Goal: Transaction & Acquisition: Purchase product/service

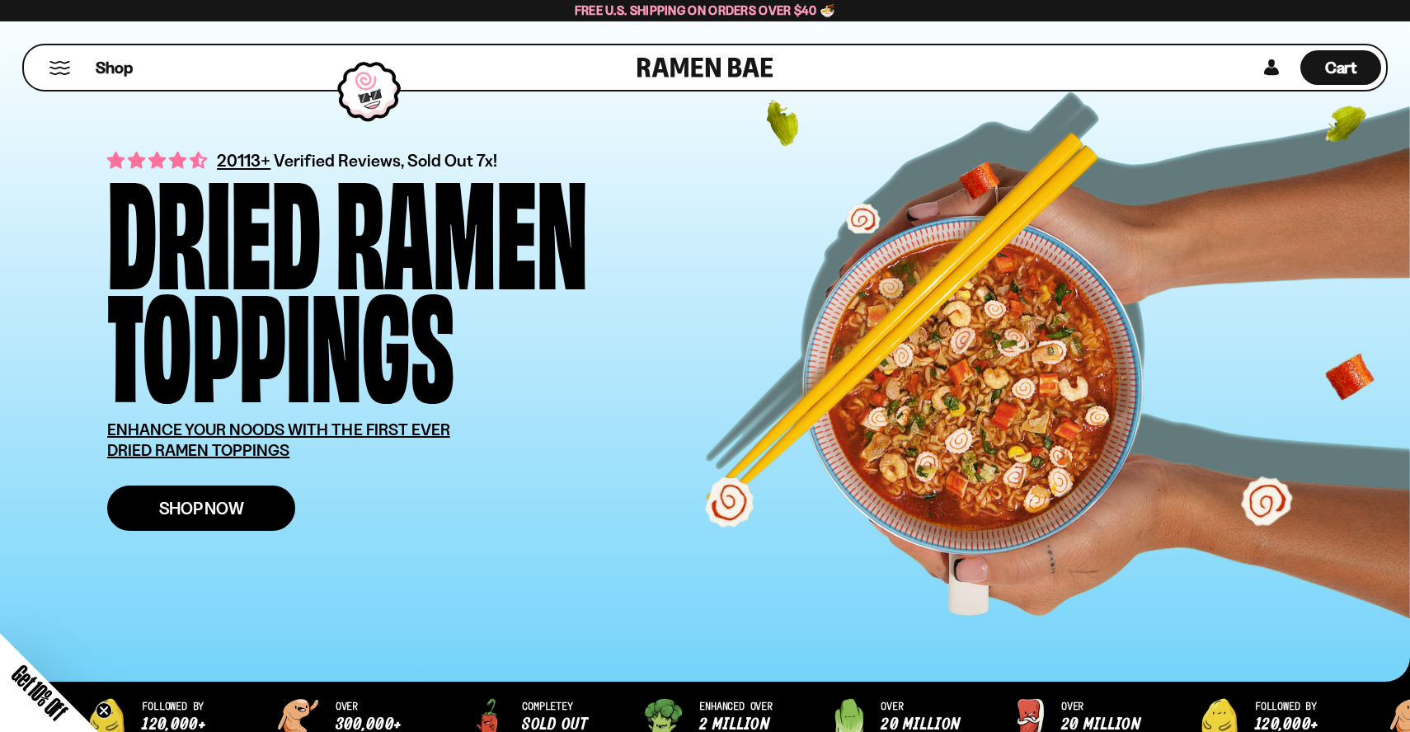
click at [281, 521] on link "Shop Now" at bounding box center [201, 508] width 188 height 45
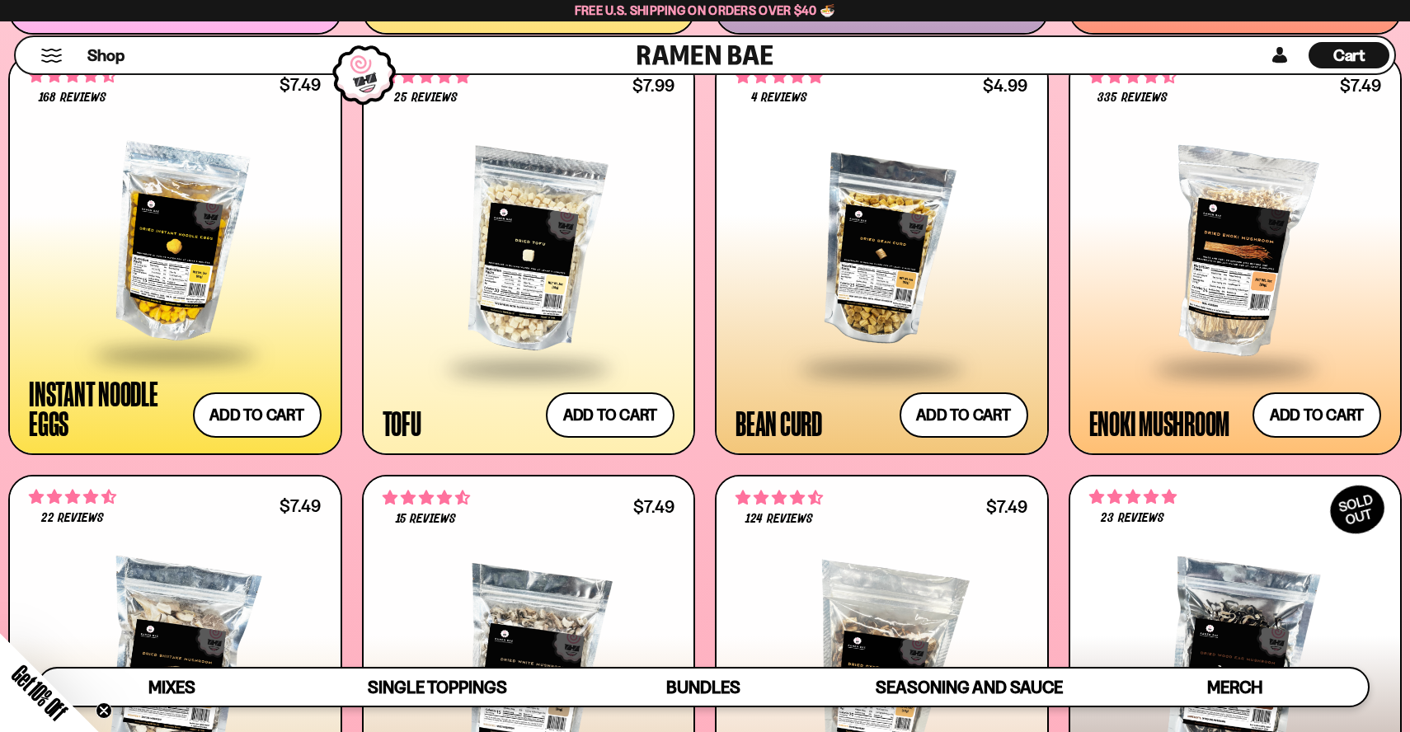
scroll to position [2475, 0]
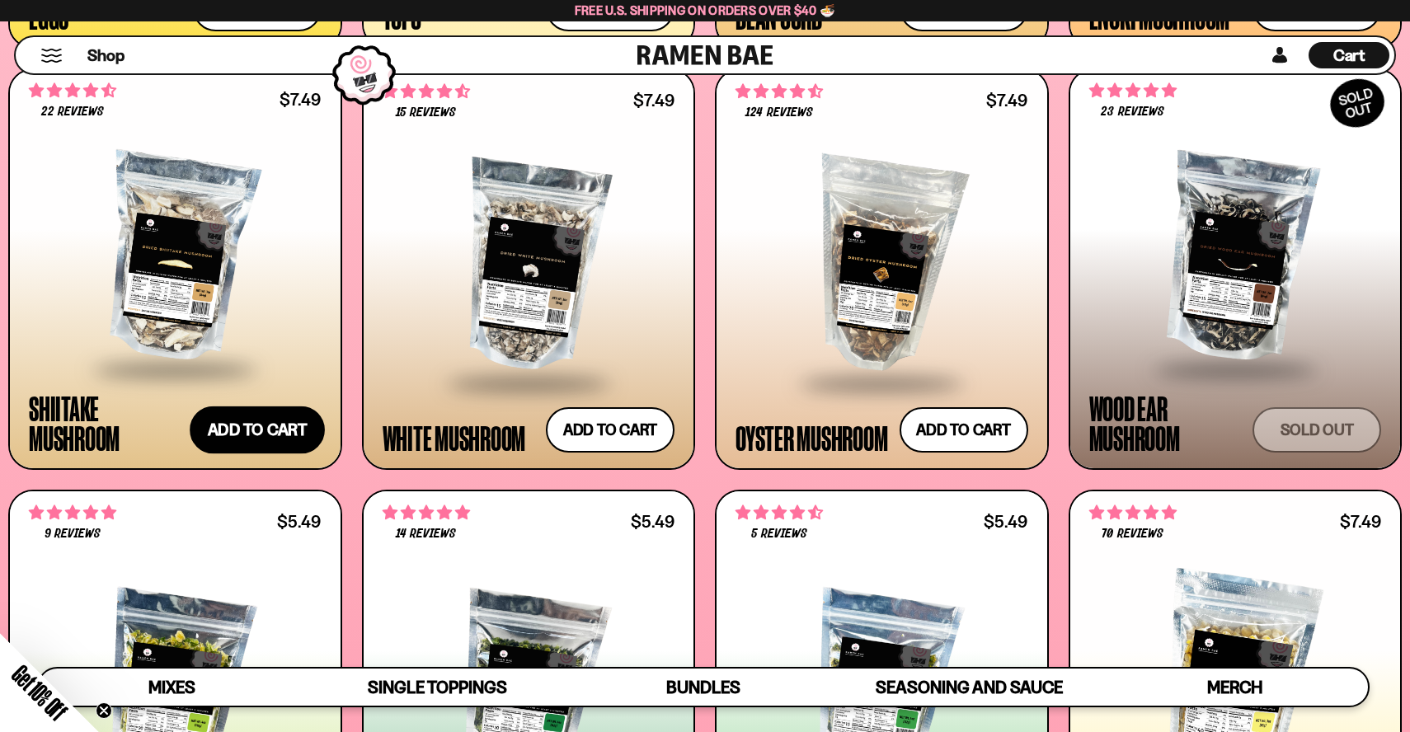
click at [283, 438] on button "Add to cart Add — Regular price $7.49 Regular price Sale price $7.49 Unit price…" at bounding box center [257, 430] width 135 height 48
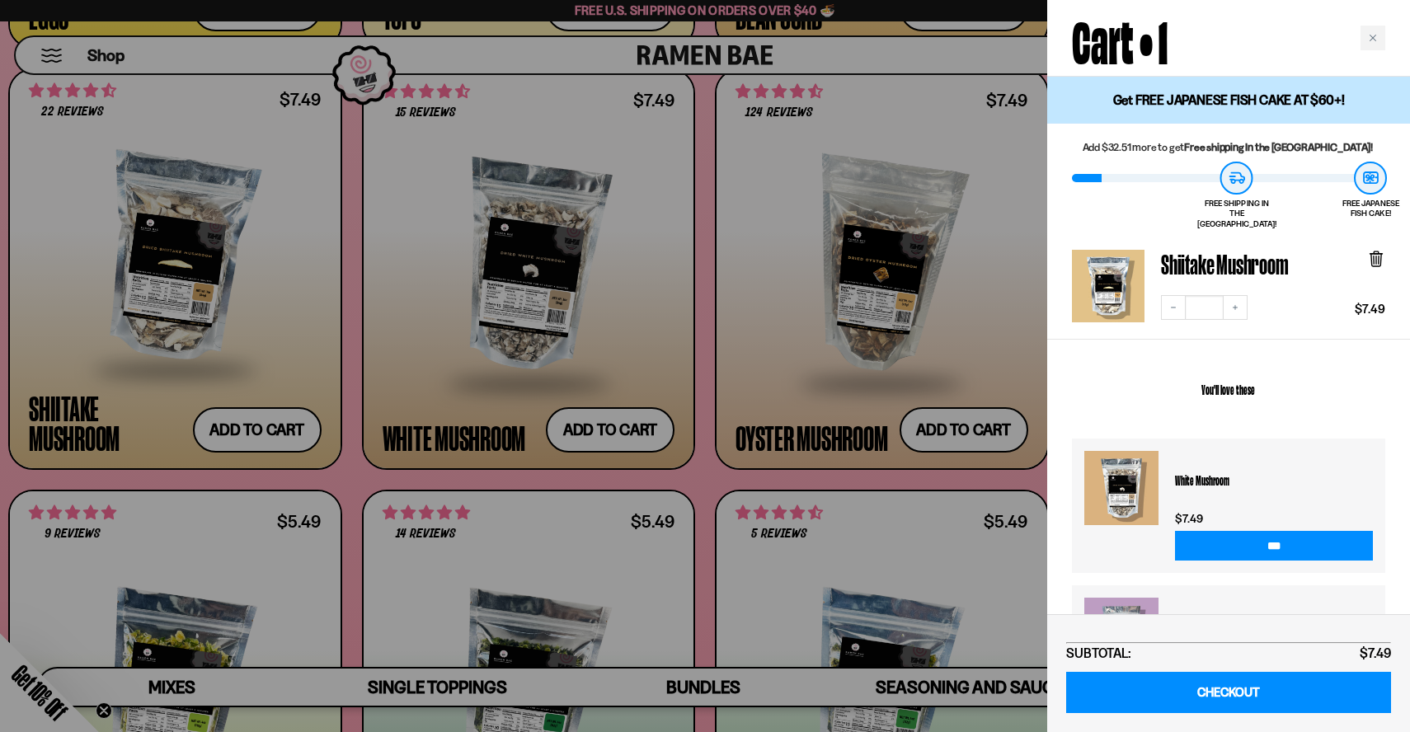
click at [1366, 25] on div "Cart • 1" at bounding box center [1228, 38] width 363 height 77
click at [1366, 34] on div "Close cart" at bounding box center [1372, 38] width 25 height 25
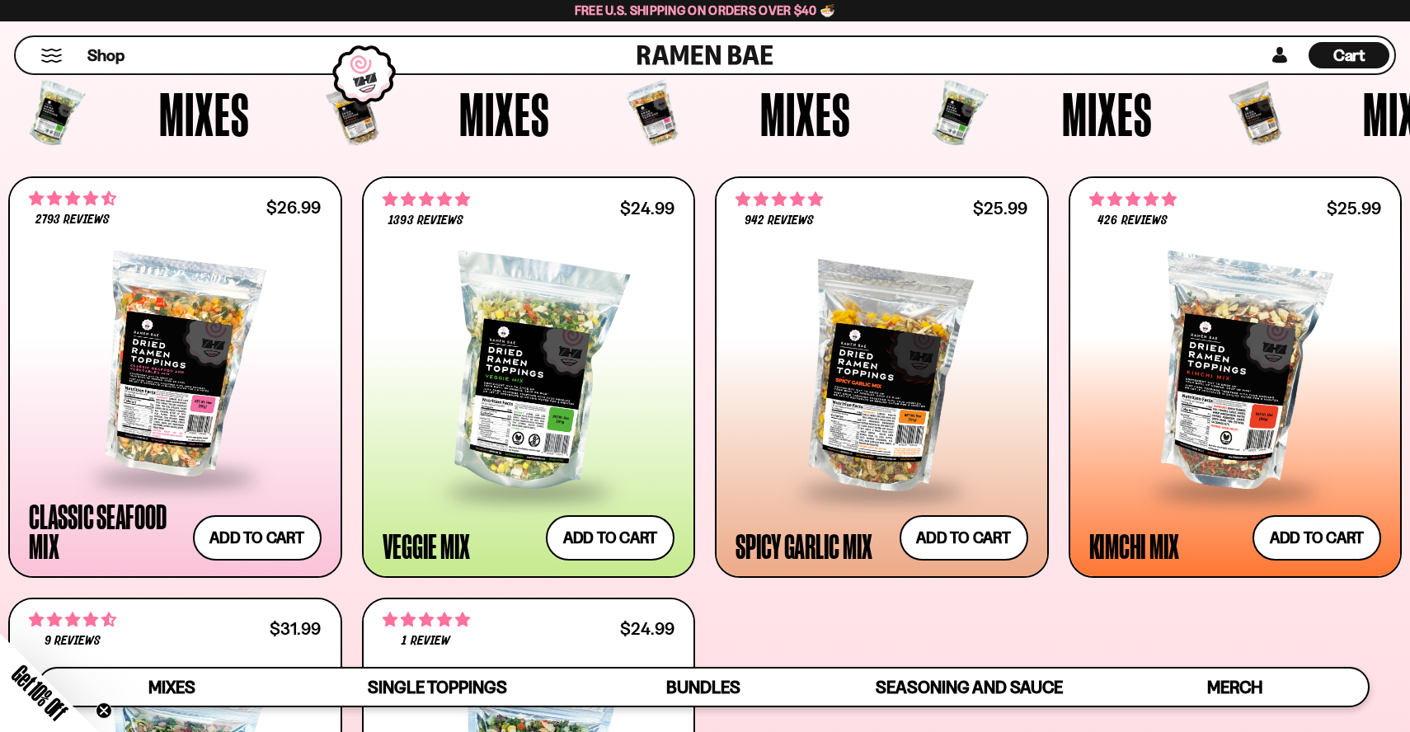
scroll to position [0, 0]
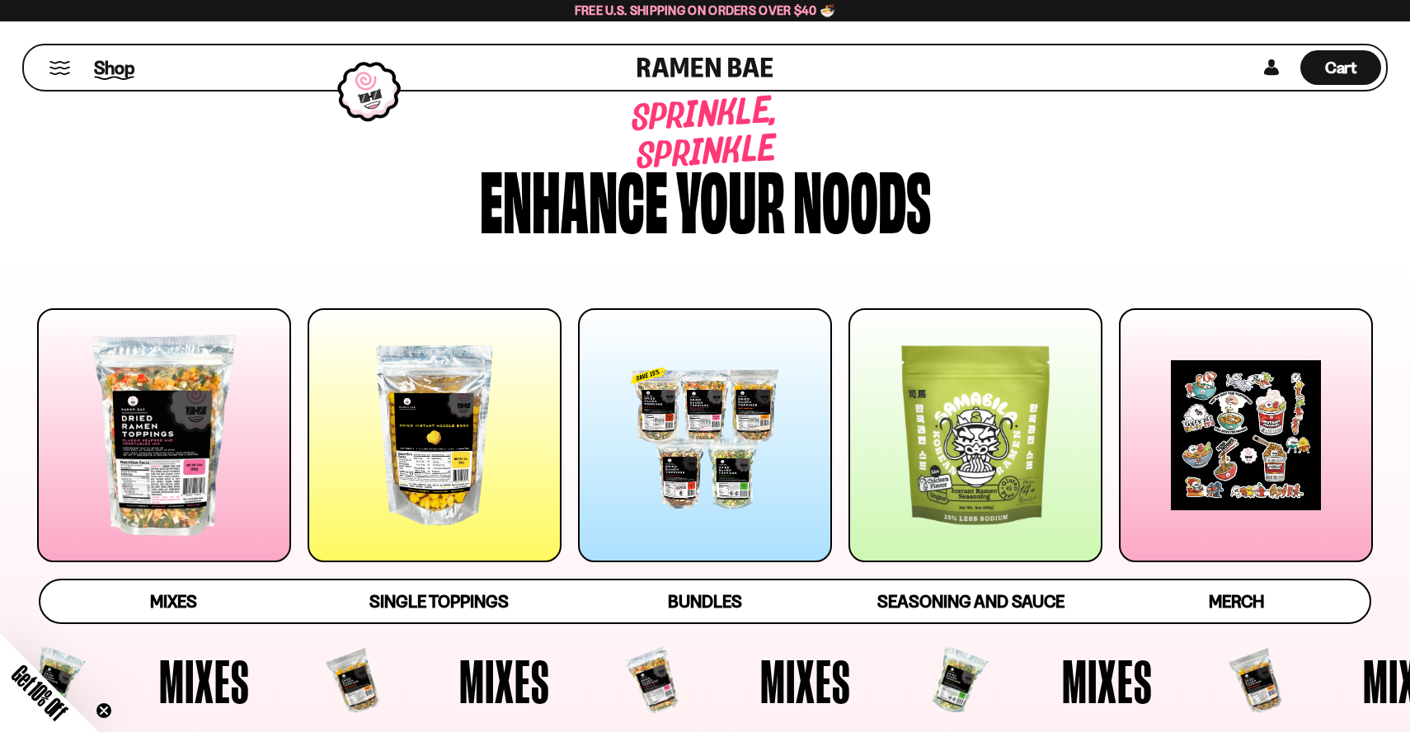
click at [110, 61] on span "Shop" at bounding box center [114, 67] width 40 height 25
click at [167, 615] on link "Mixes" at bounding box center [172, 601] width 265 height 42
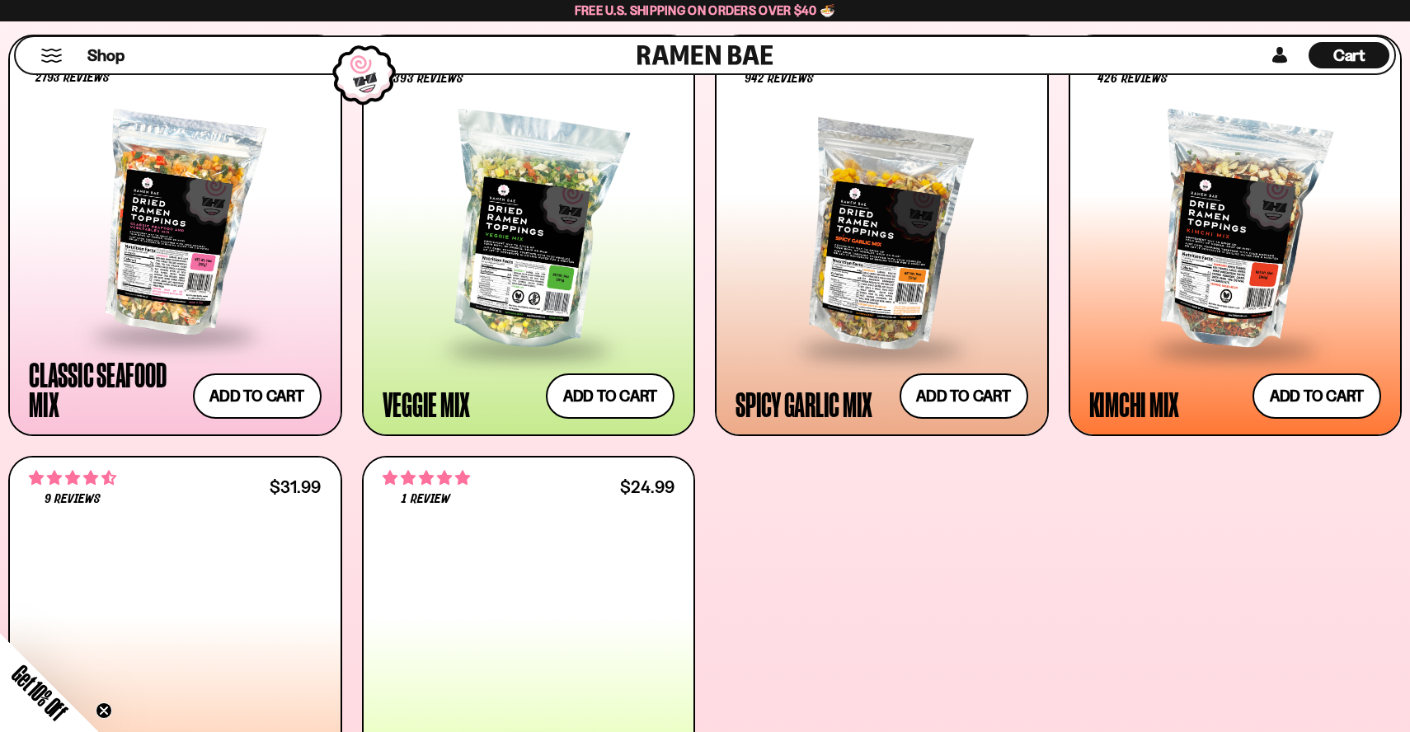
scroll to position [727, 0]
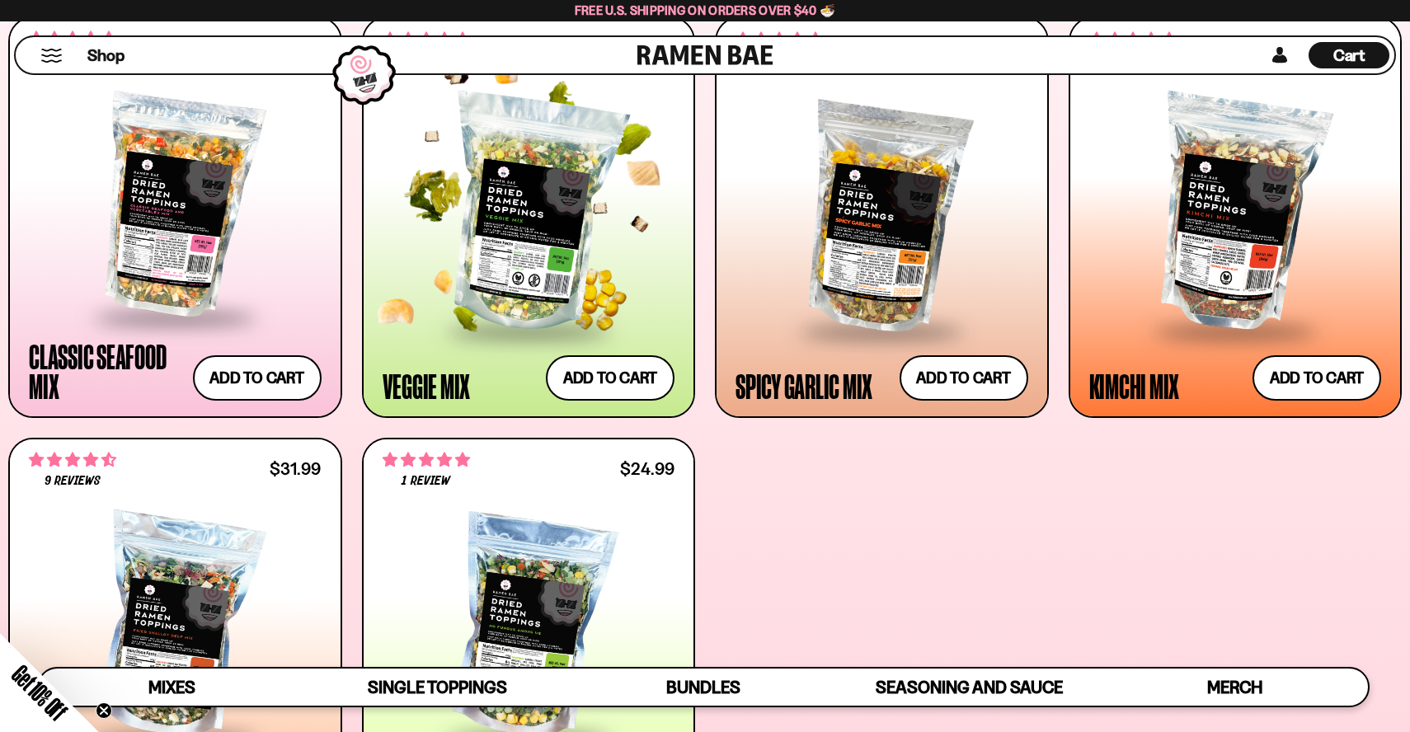
click at [478, 232] on div at bounding box center [528, 214] width 293 height 230
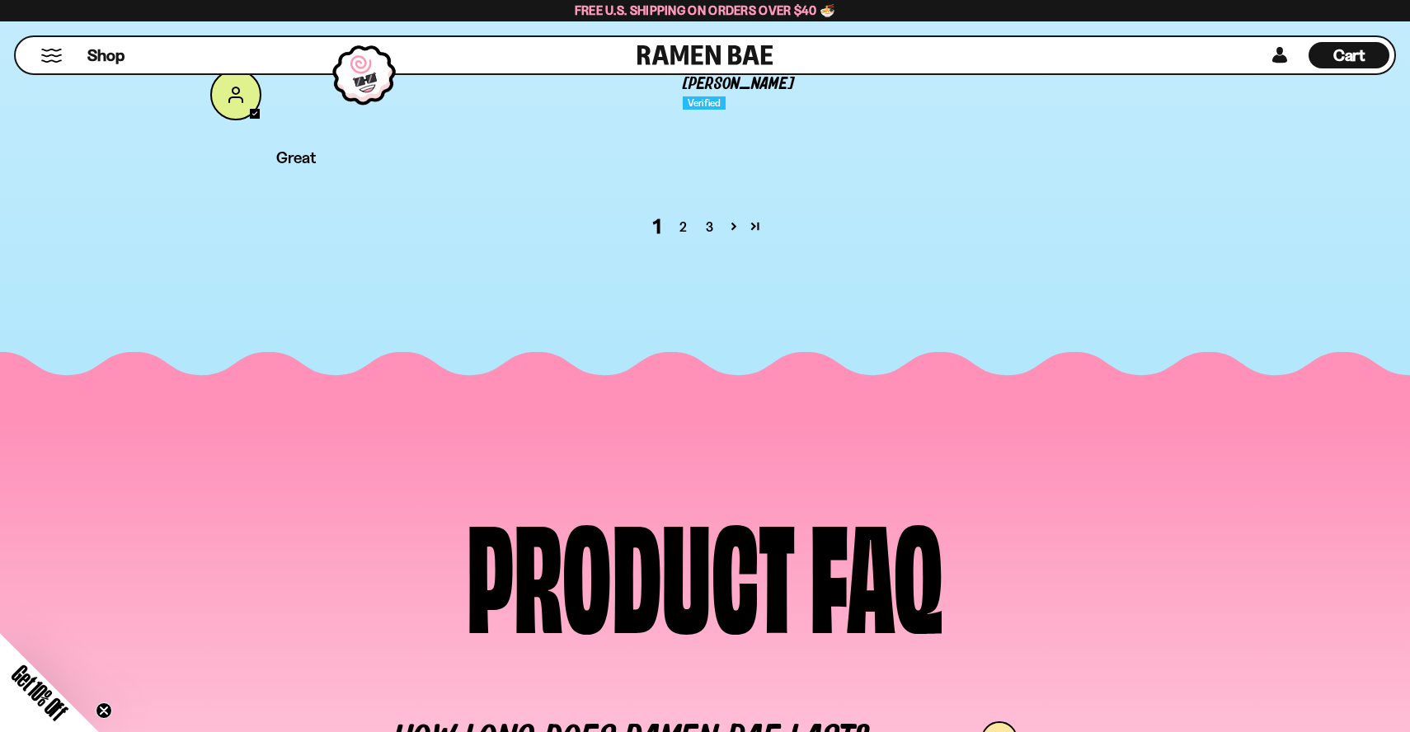
scroll to position [7274, 0]
